Goal: Task Accomplishment & Management: Complete application form

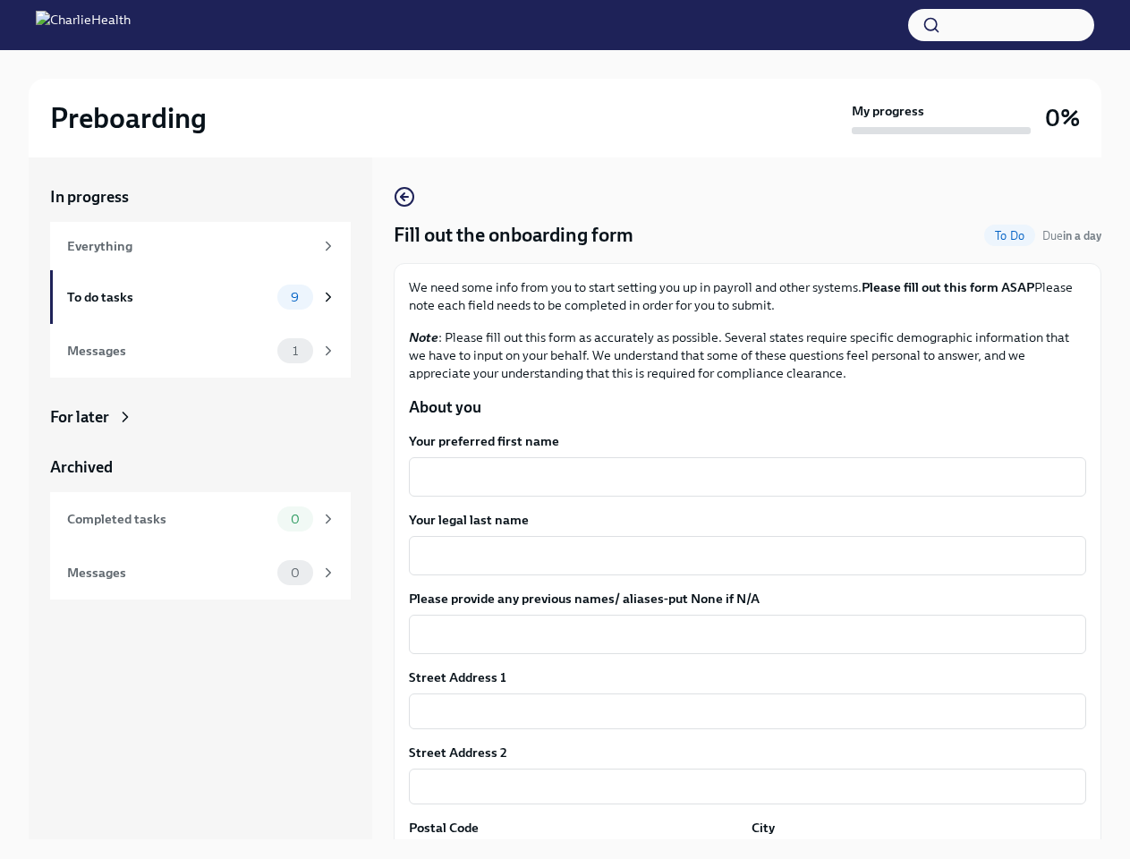
click at [1001, 25] on button "button" at bounding box center [1001, 25] width 186 height 32
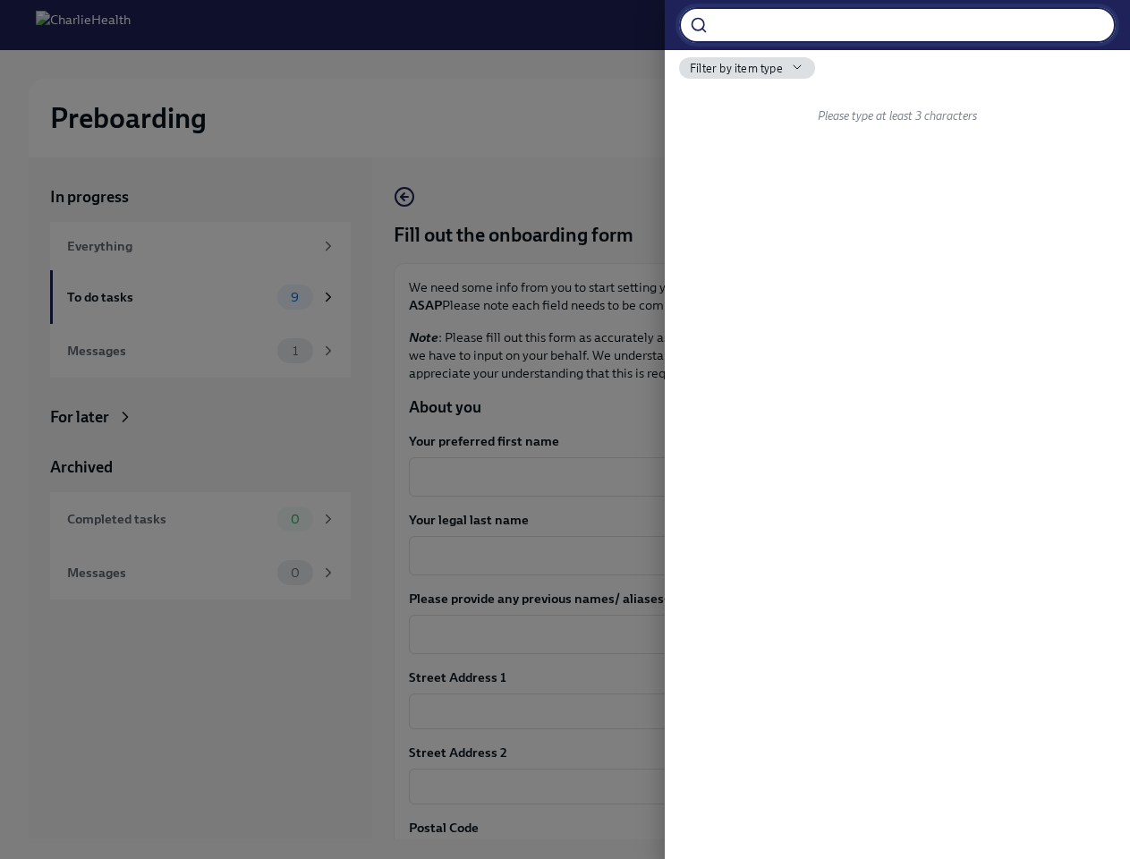
click at [740, 477] on div at bounding box center [565, 429] width 1130 height 859
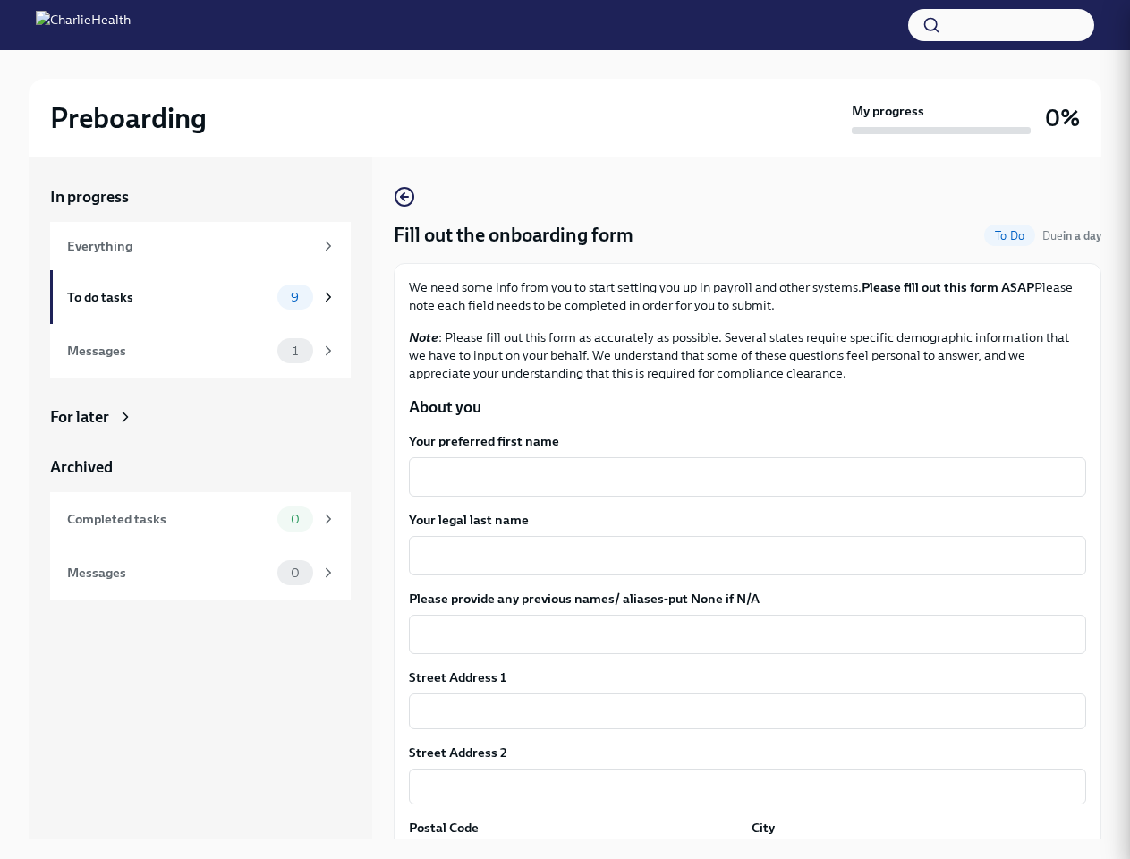
click at [740, 556] on div at bounding box center [565, 429] width 1130 height 859
click at [740, 634] on textarea "Please provide any previous names/ aliases-put None if N/A" at bounding box center [748, 634] width 656 height 21
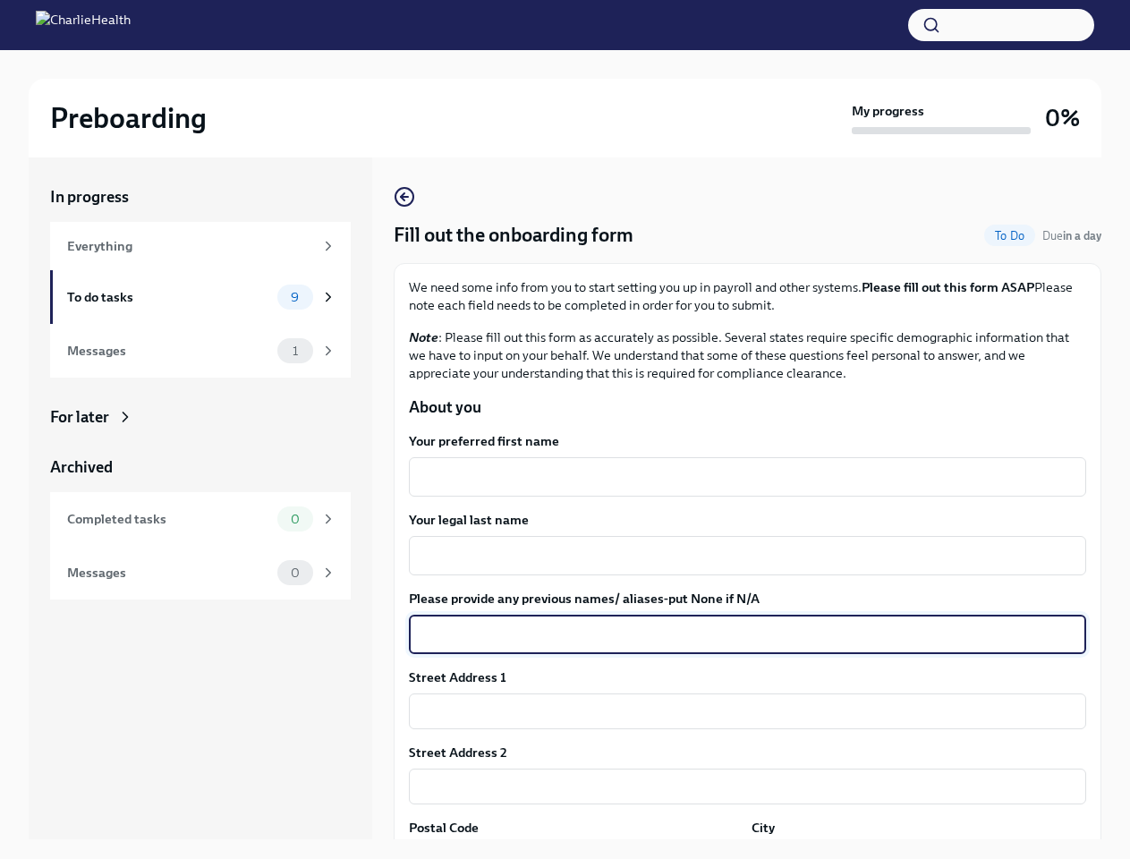
click at [740, 711] on input "text" at bounding box center [747, 712] width 677 height 36
click at [740, 787] on input "text" at bounding box center [747, 787] width 677 height 36
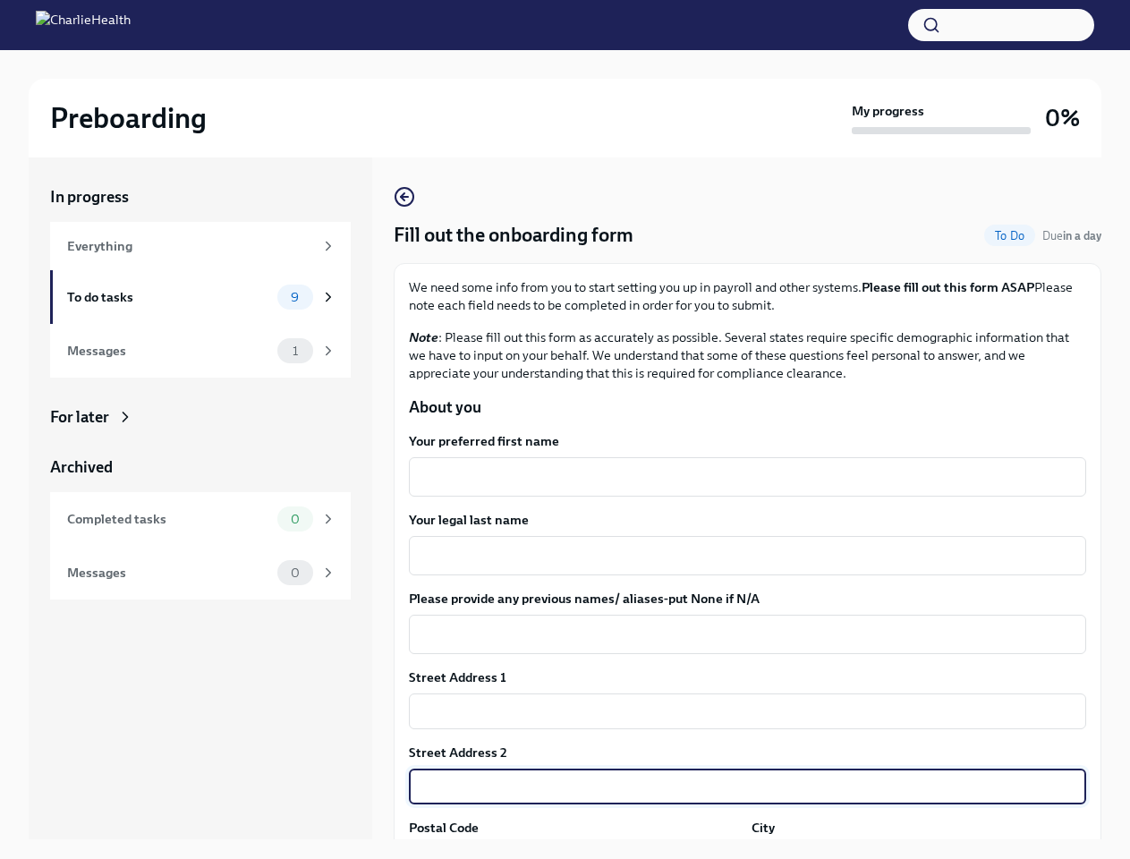
click at [573, 851] on div "In progress Everything To do tasks 9 Messages 1 For later Archived Completed ta…" at bounding box center [565, 513] width 1073 height 711
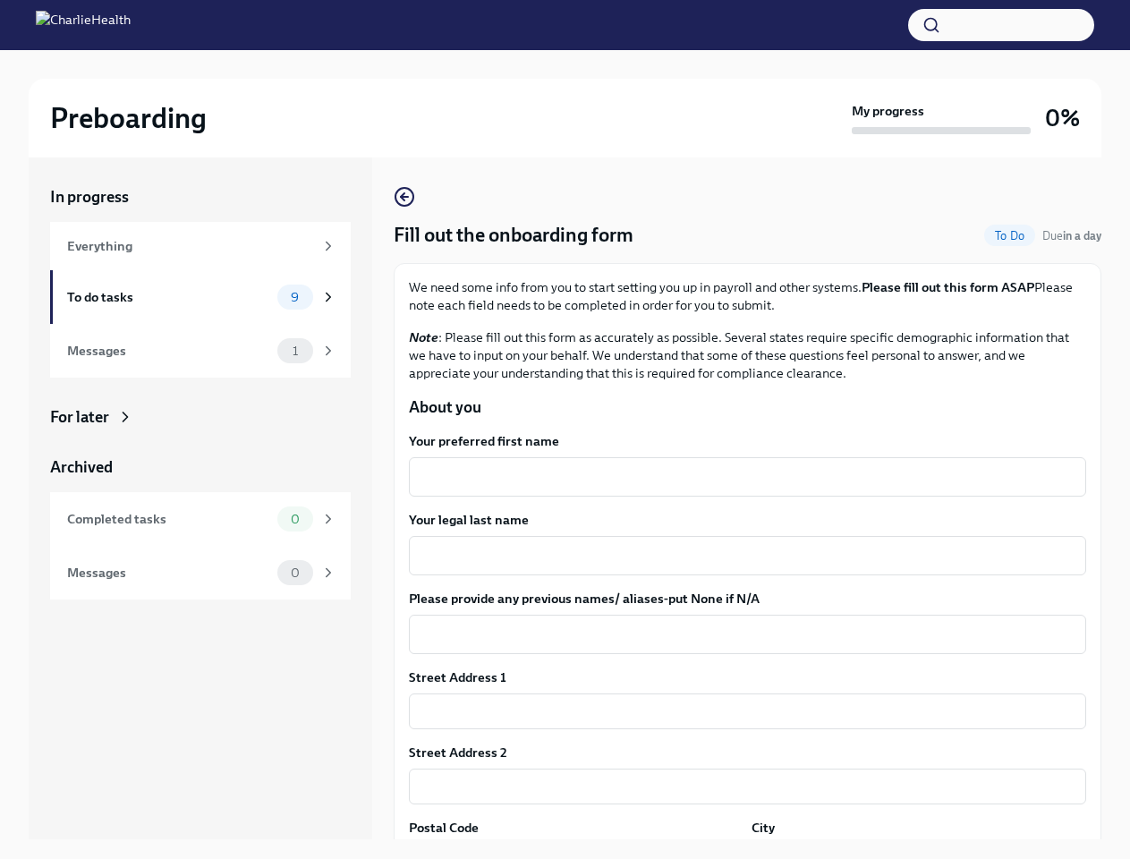
click at [907, 851] on div "In progress Everything To do tasks 9 Messages 1 For later Archived Completed ta…" at bounding box center [565, 513] width 1073 height 711
